Goal: Book appointment/travel/reservation

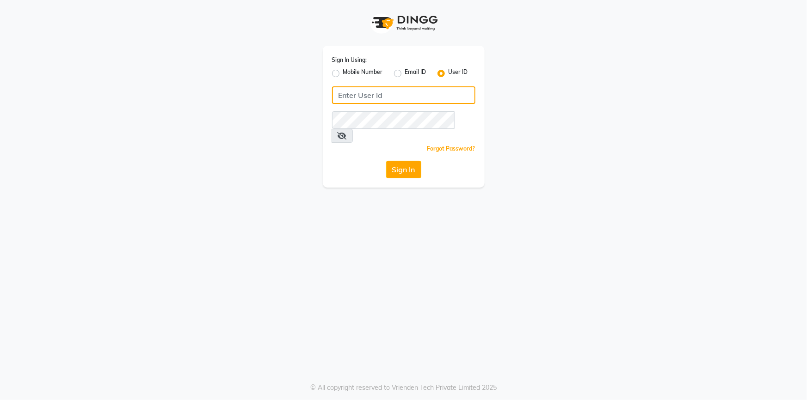
type input "koisalon"
click at [402, 169] on div "Sign In Using: Mobile Number Email ID User ID koisalon Remember me Forgot Passw…" at bounding box center [404, 117] width 162 height 142
click at [397, 161] on button "Sign In" at bounding box center [403, 170] width 35 height 18
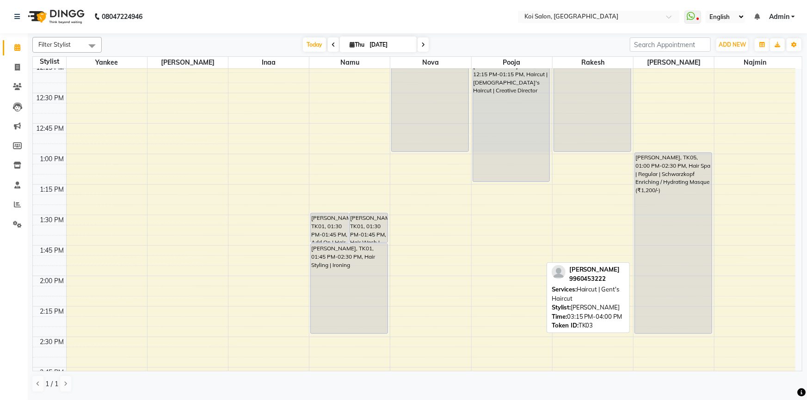
scroll to position [357, 0]
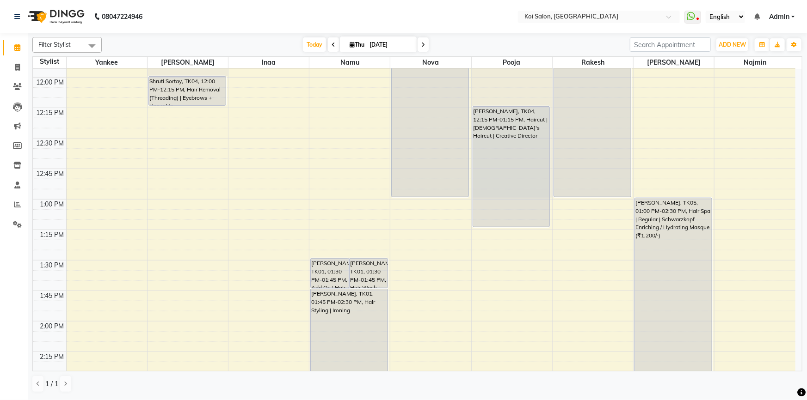
click at [402, 46] on span at bounding box center [423, 44] width 11 height 14
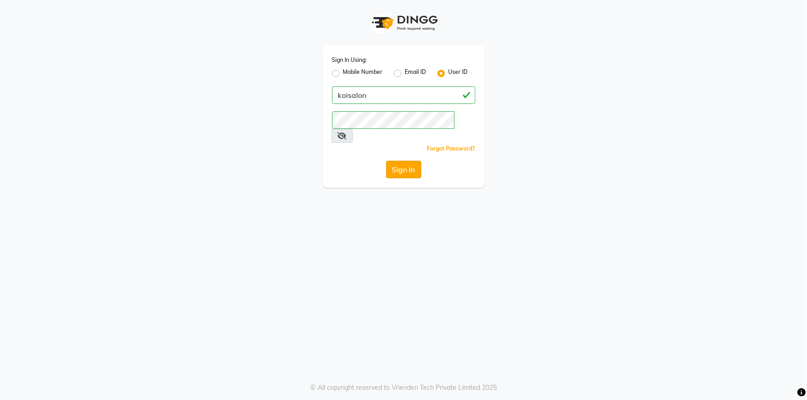
click at [402, 161] on button "Sign In" at bounding box center [403, 170] width 35 height 18
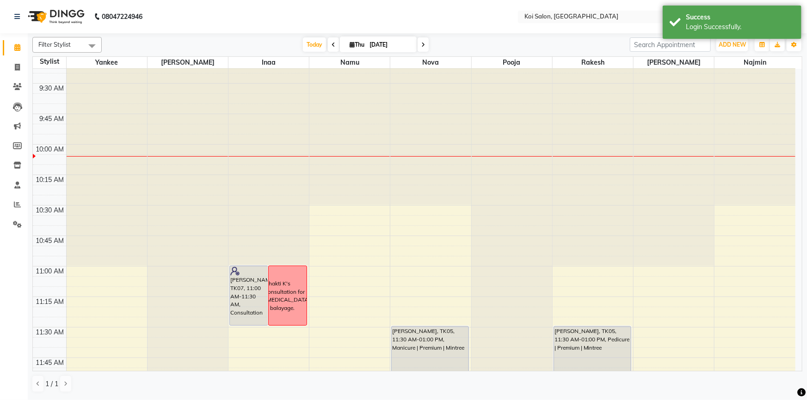
scroll to position [126, 0]
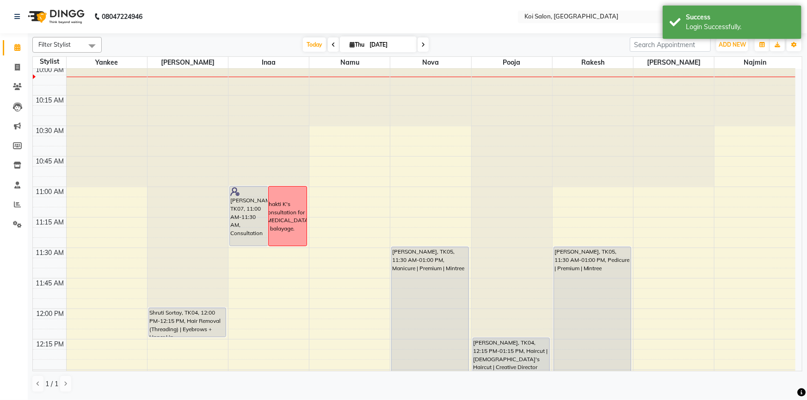
click at [398, 44] on input "[DATE]" at bounding box center [390, 45] width 46 height 14
select select "9"
select select "2025"
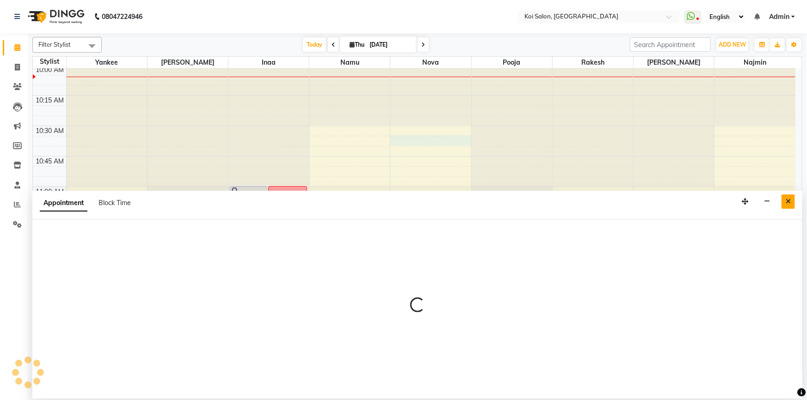
select select "16518"
select select "630"
select select "tentative"
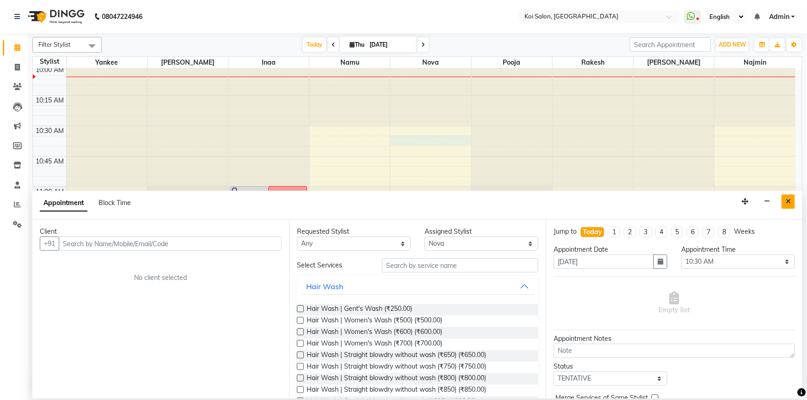
click at [402, 181] on button "Close" at bounding box center [787, 202] width 13 height 14
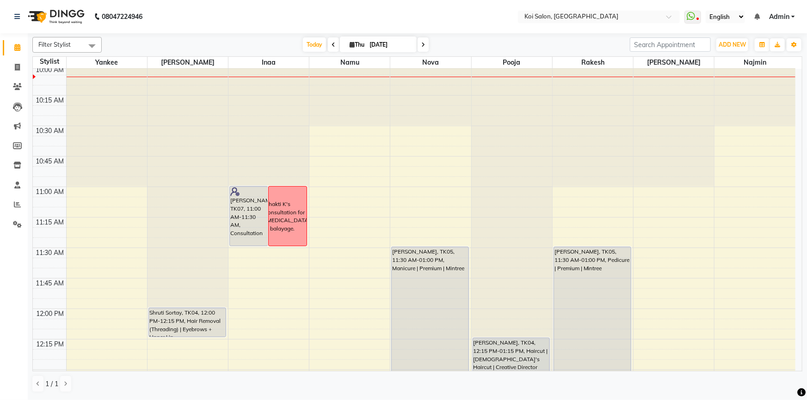
scroll to position [210, 0]
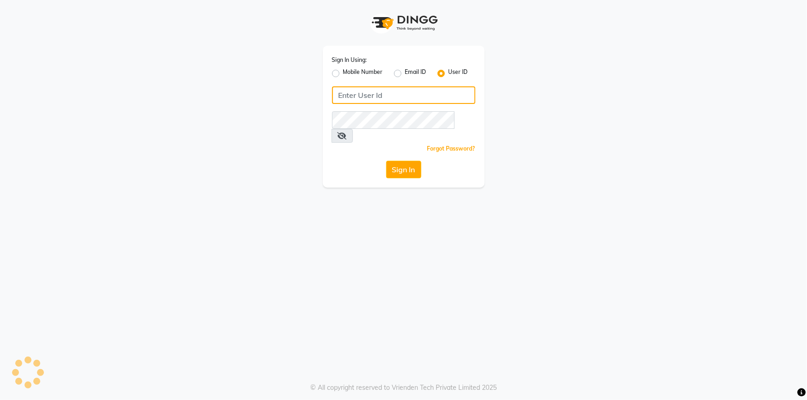
type input "koisalon"
